Goal: Task Accomplishment & Management: Complete application form

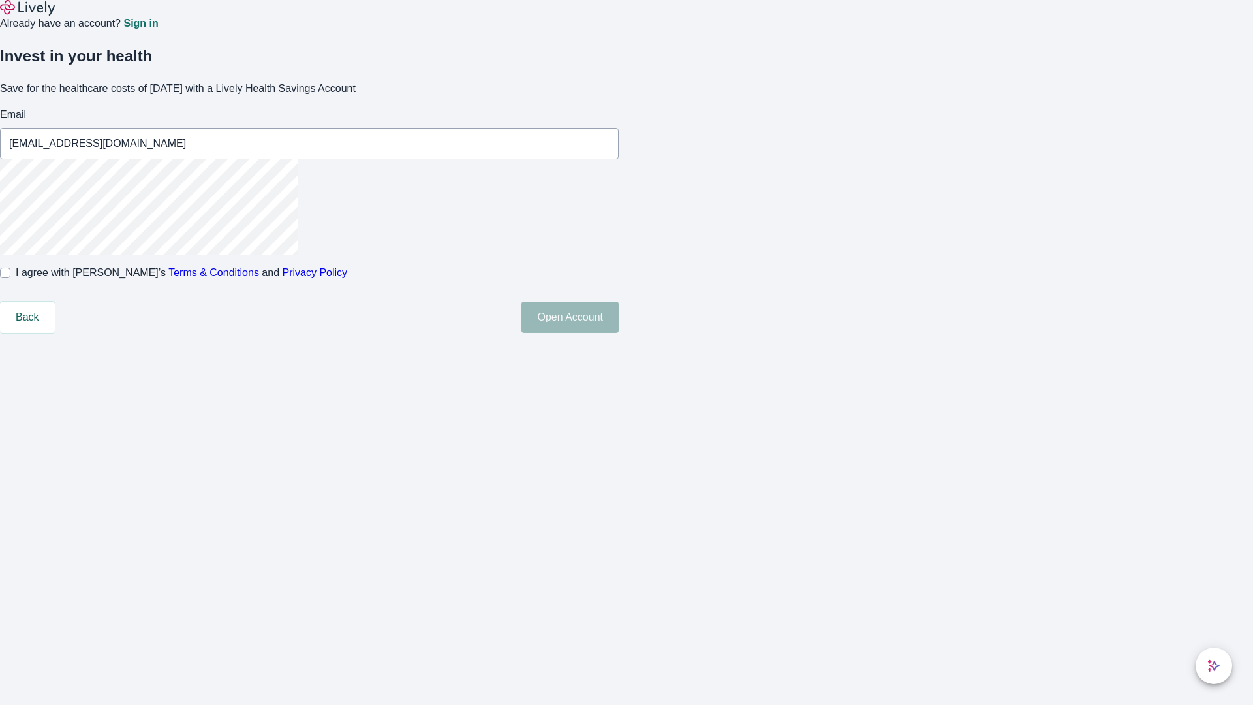
click at [10, 278] on input "I agree with Lively’s Terms & Conditions and Privacy Policy" at bounding box center [5, 273] width 10 height 10
checkbox input "true"
click at [619, 333] on button "Open Account" at bounding box center [569, 316] width 97 height 31
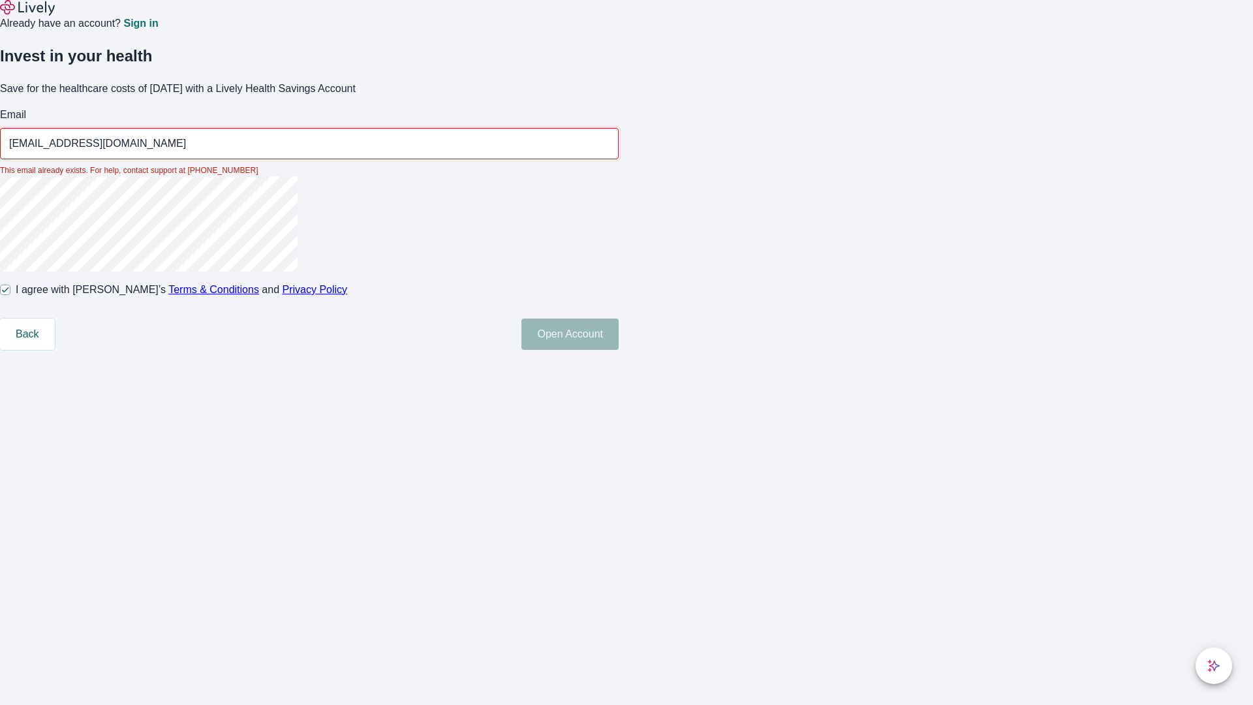
type input "[EMAIL_ADDRESS][DOMAIN_NAME]"
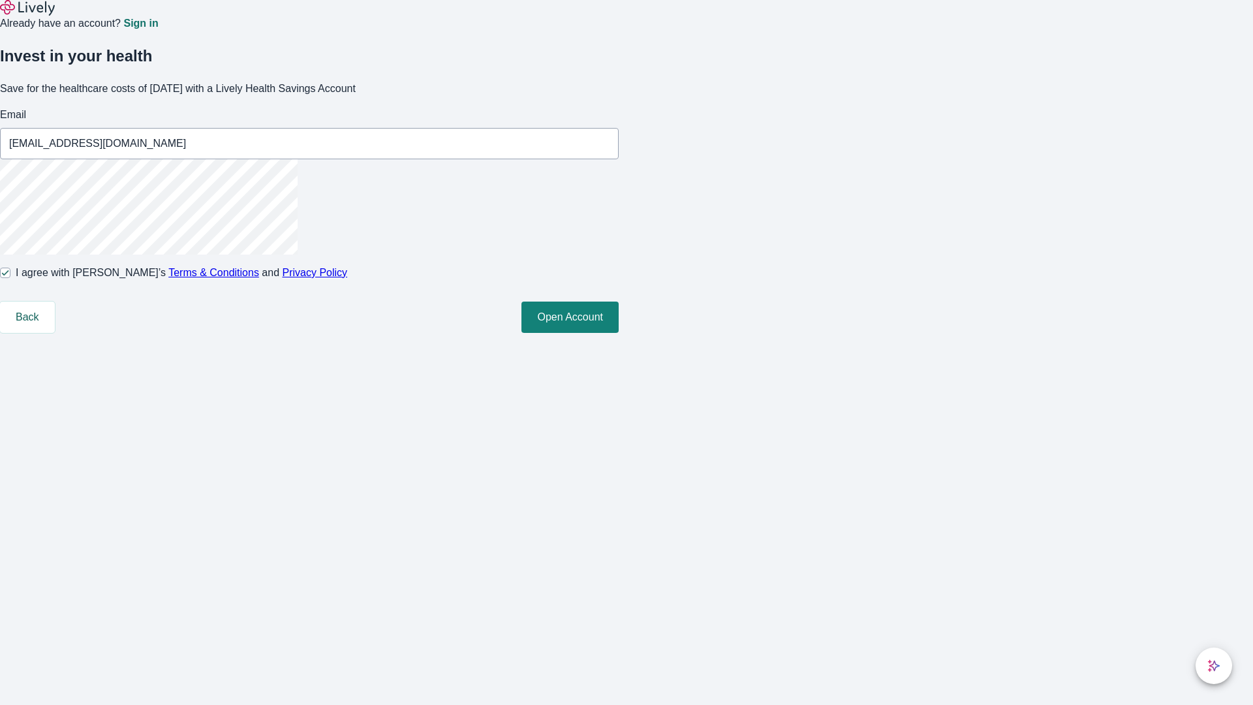
click at [10, 278] on input "I agree with Lively’s Terms & Conditions and Privacy Policy" at bounding box center [5, 273] width 10 height 10
checkbox input "false"
type input "[PERSON_NAME][EMAIL_ADDRESS][DOMAIN_NAME]"
click at [10, 278] on input "I agree with Lively’s Terms & Conditions and Privacy Policy" at bounding box center [5, 273] width 10 height 10
checkbox input "true"
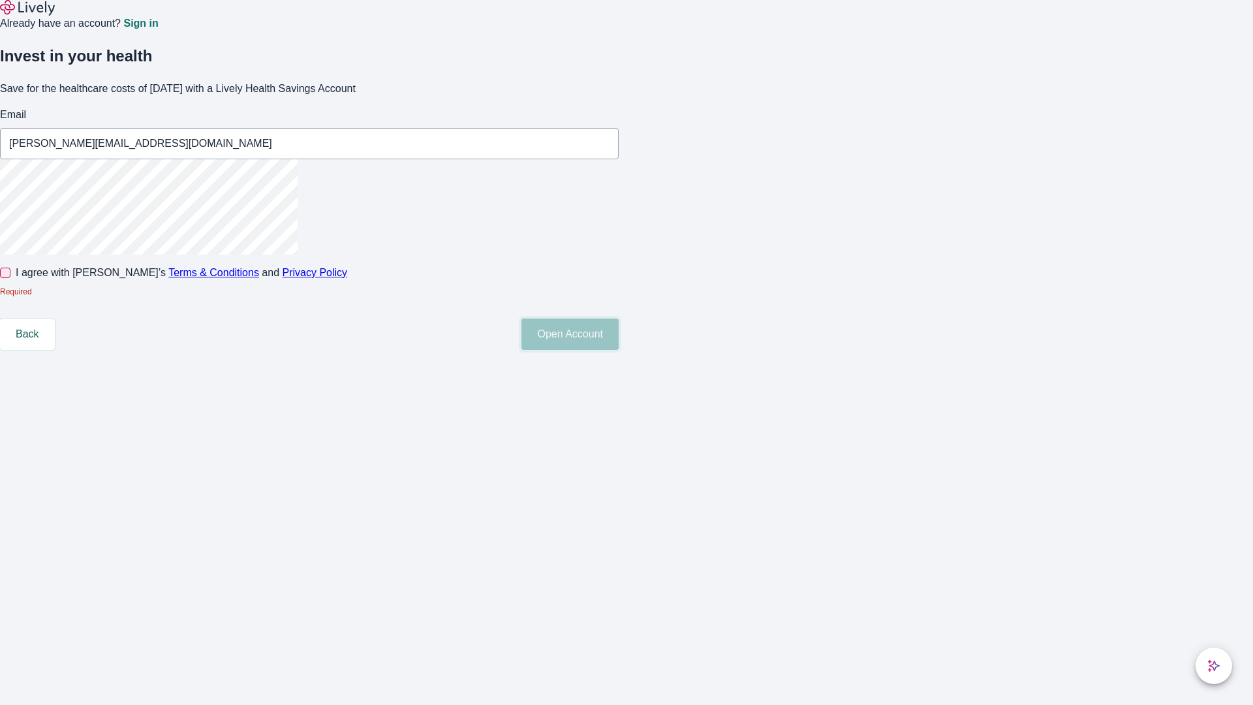
click at [619, 350] on button "Open Account" at bounding box center [569, 333] width 97 height 31
